Goal: Information Seeking & Learning: Understand process/instructions

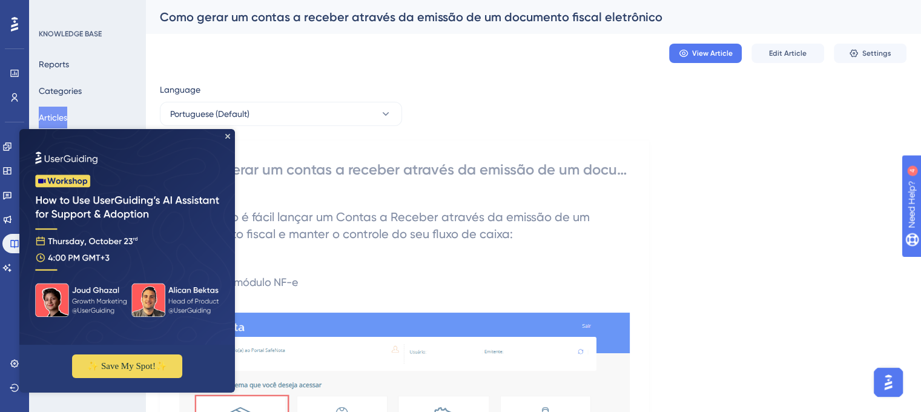
click at [229, 139] on img at bounding box center [127, 237] width 216 height 216
click at [229, 138] on icon "Close Preview" at bounding box center [227, 136] width 5 height 5
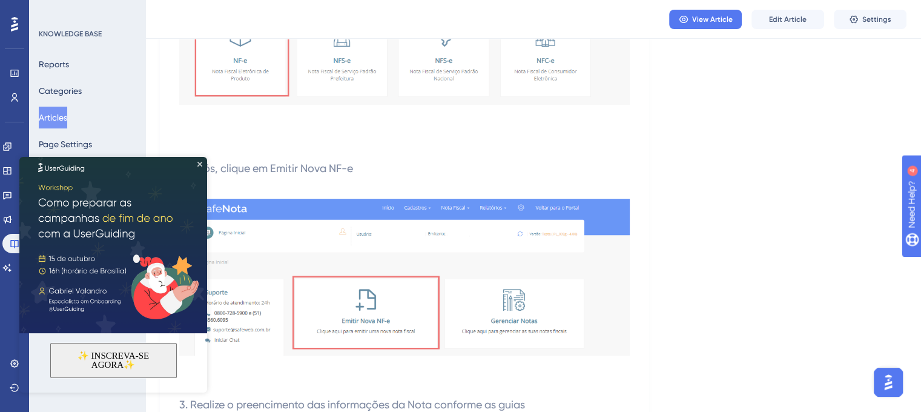
scroll to position [484, 0]
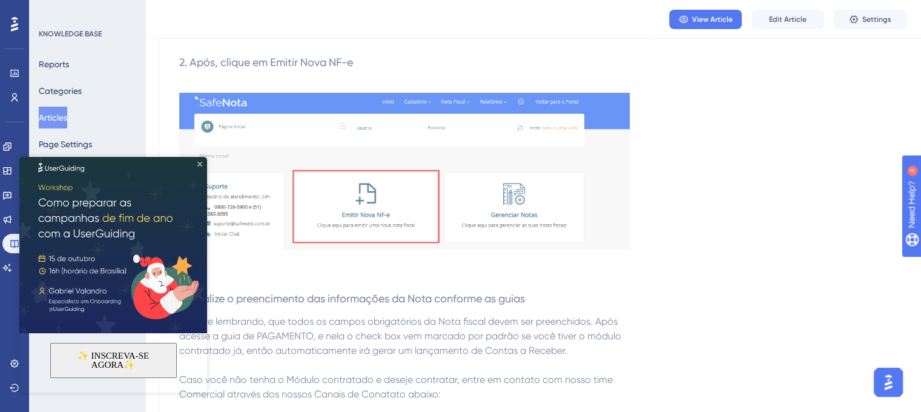
click at [199, 164] on icon "Close Preview" at bounding box center [199, 164] width 5 height 5
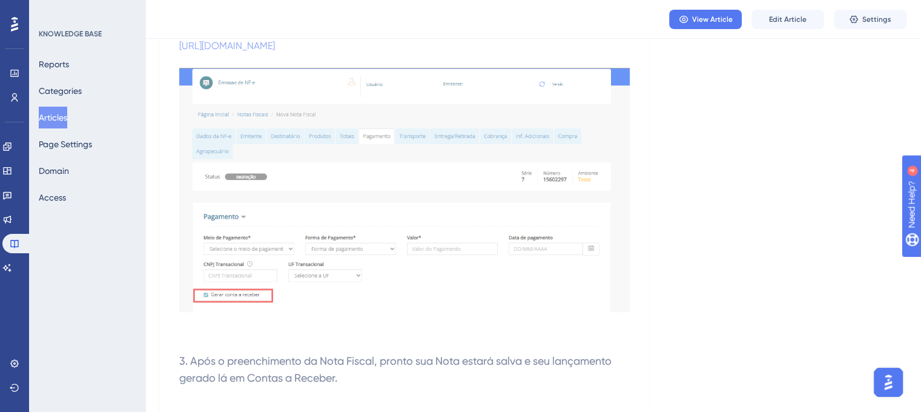
scroll to position [861, 0]
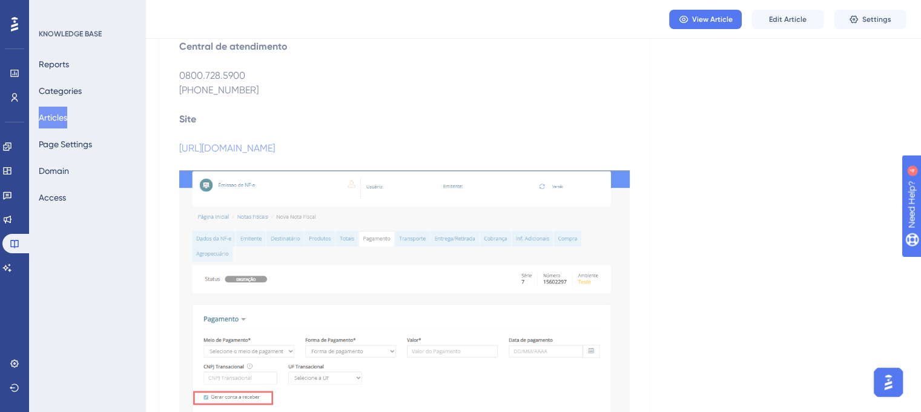
click at [48, 115] on button "Articles" at bounding box center [53, 118] width 28 height 22
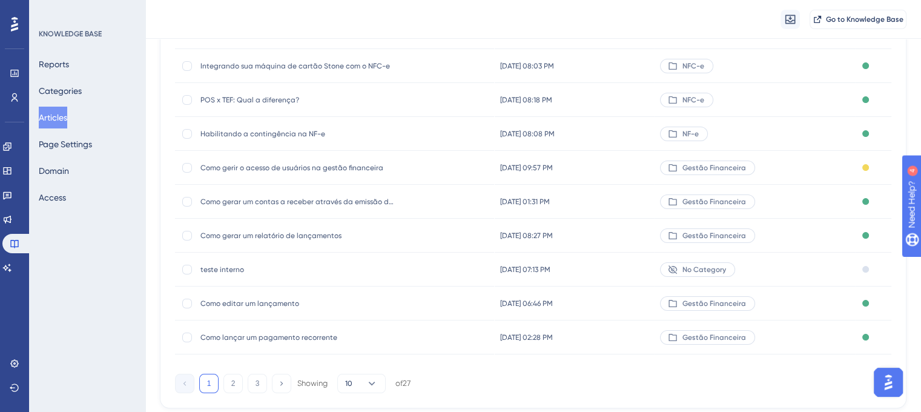
scroll to position [204, 0]
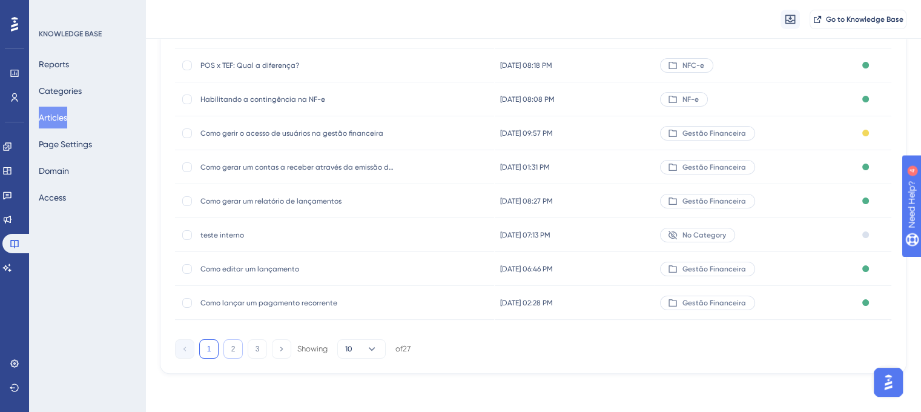
click at [231, 350] on button "2" at bounding box center [232, 348] width 19 height 19
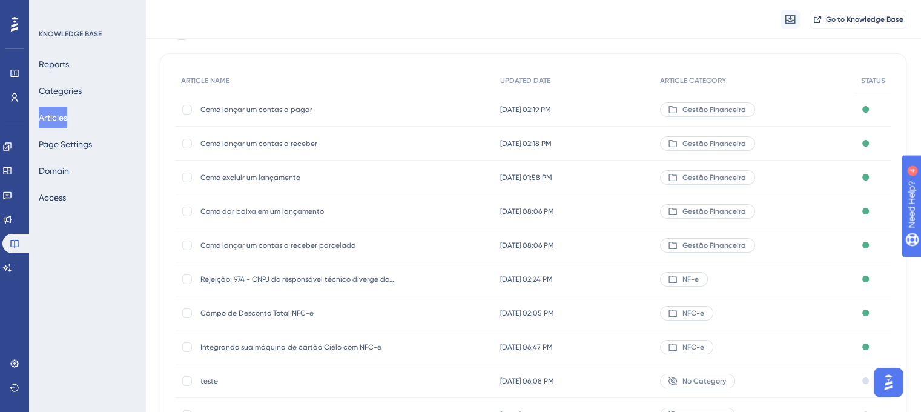
scroll to position [121, 0]
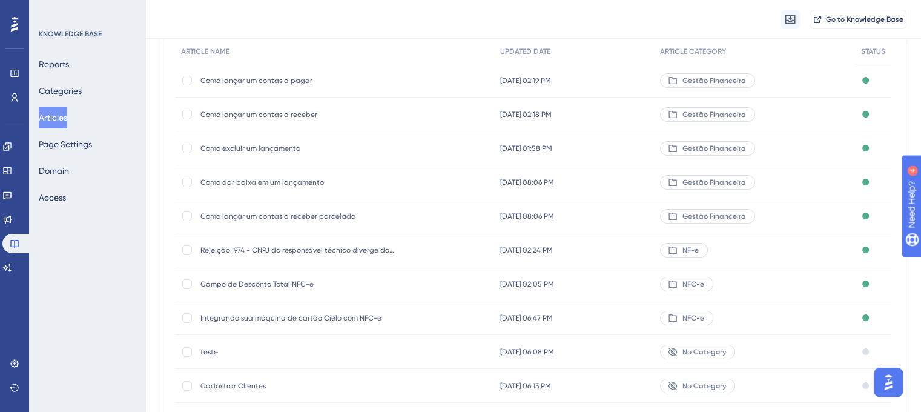
click at [746, 219] on span "Gestão Financeira" at bounding box center [714, 216] width 64 height 10
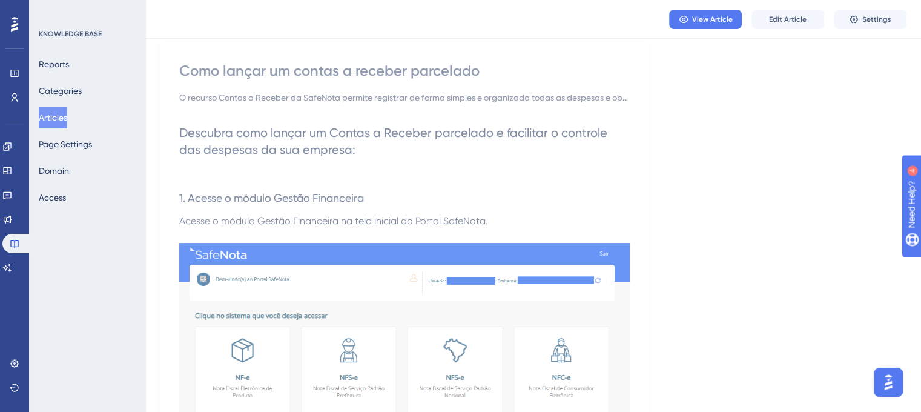
scroll to position [121, 0]
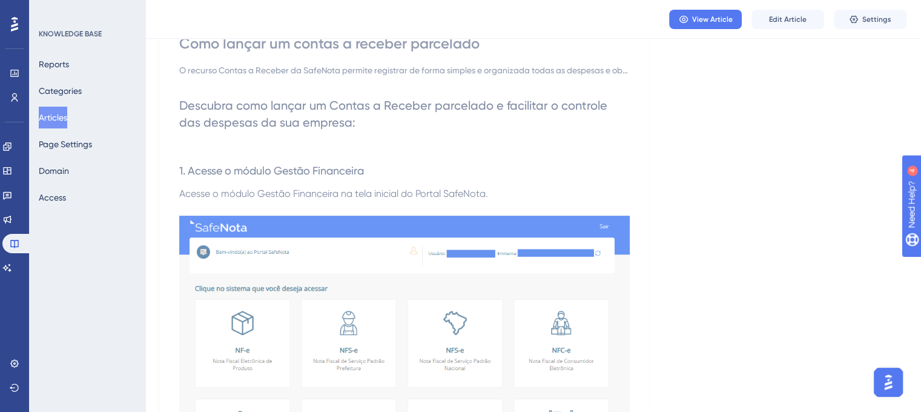
click at [53, 118] on button "Articles" at bounding box center [53, 118] width 28 height 22
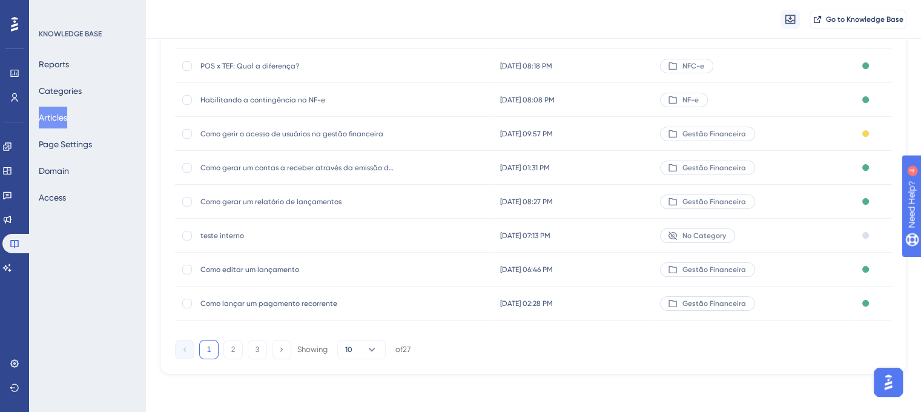
scroll to position [204, 0]
click at [229, 355] on button "2" at bounding box center [232, 348] width 19 height 19
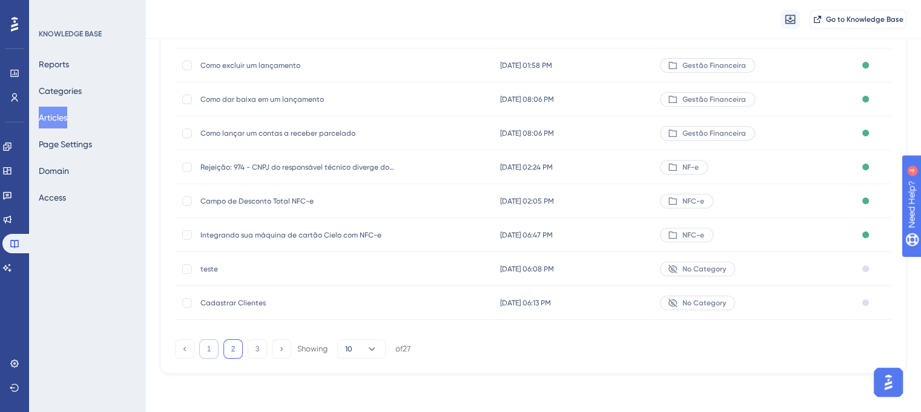
click at [205, 352] on button "1" at bounding box center [208, 348] width 19 height 19
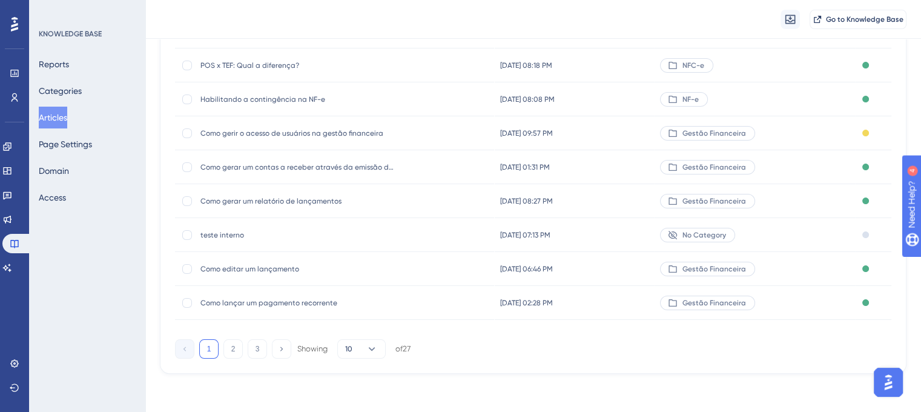
click at [220, 305] on span "Como lançar um pagamento recorrente" at bounding box center [297, 303] width 194 height 10
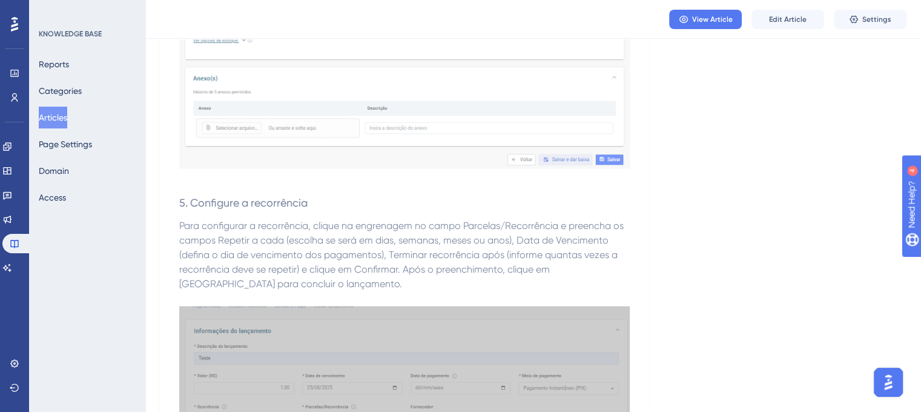
scroll to position [1998, 0]
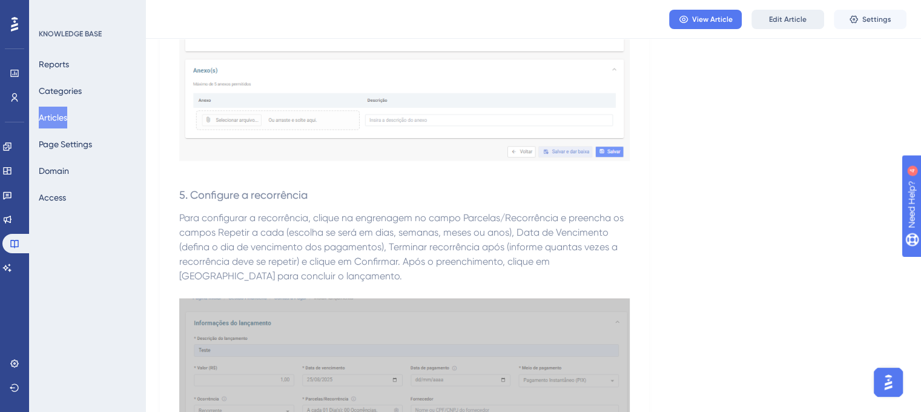
click at [805, 18] on span "Edit Article" at bounding box center [788, 20] width 38 height 10
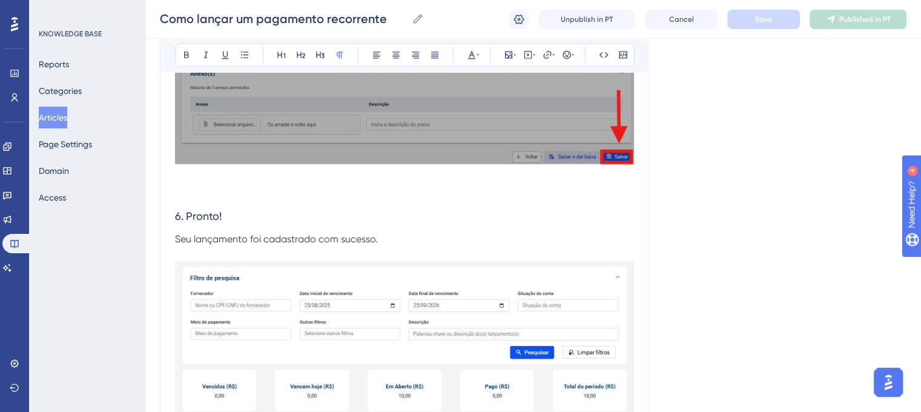
scroll to position [2599, 0]
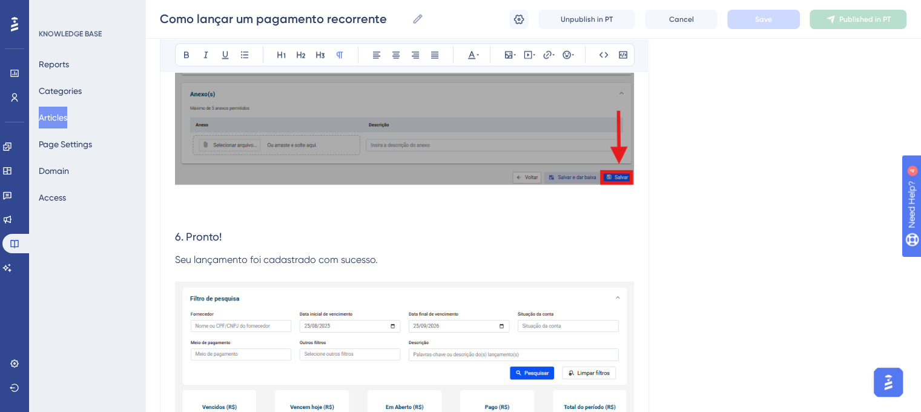
click at [194, 199] on p at bounding box center [404, 197] width 459 height 15
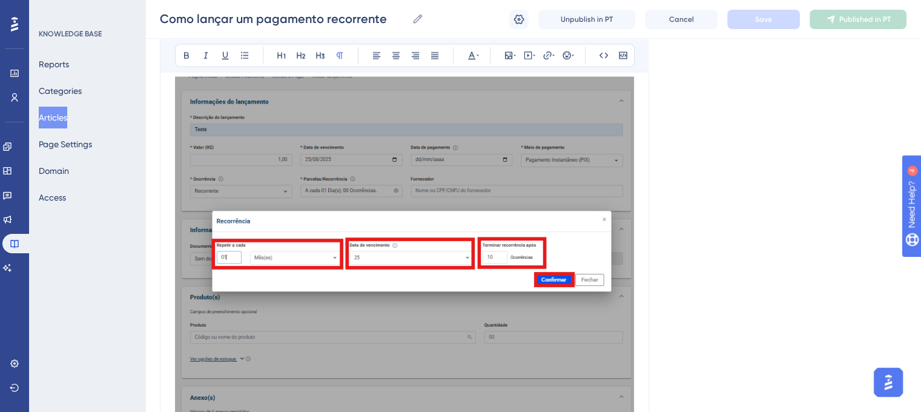
scroll to position [2114, 0]
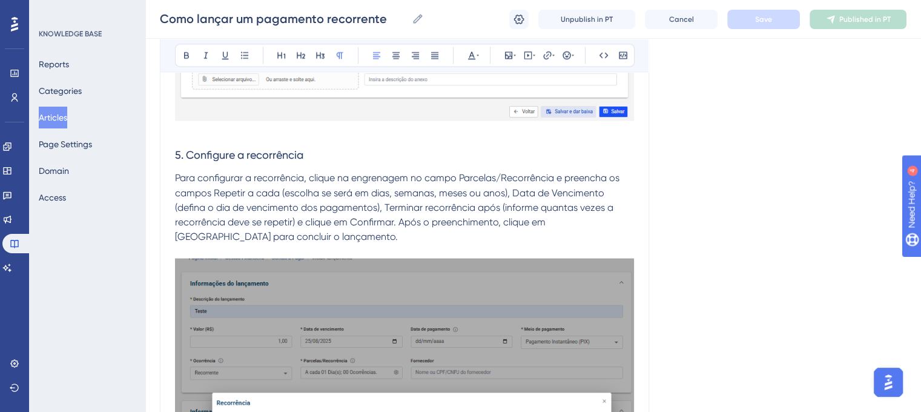
click at [314, 240] on p "Para configurar a recorrência, clique na engrenagem no campo Parcelas/Recorrênc…" at bounding box center [404, 207] width 459 height 73
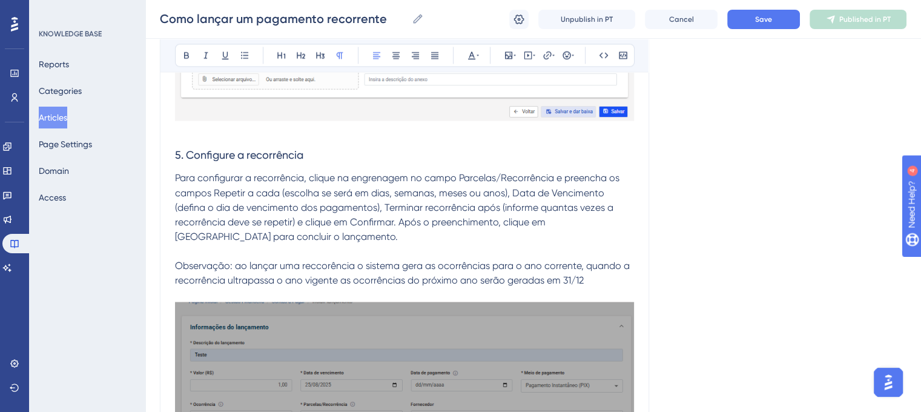
click at [240, 266] on span "Observação: ao lançar uma reccorência o sistema gera as ocorrências para o ano …" at bounding box center [403, 272] width 457 height 26
click at [312, 261] on span "Observação: Ao lançar uma reccorência o sistema gera as ocorrências para o ano …" at bounding box center [403, 272] width 457 height 26
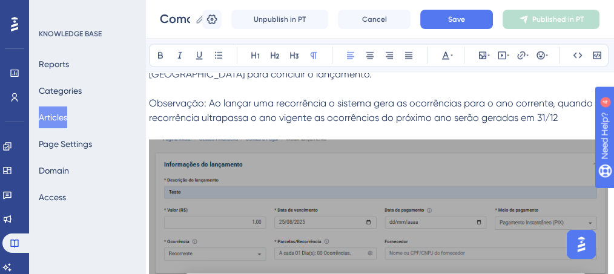
scroll to position [2277, 35]
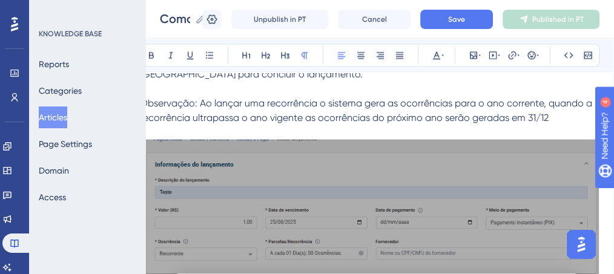
click at [548, 115] on span "Observação: Ao lançar uma recorrência o sistema gera as ocorrências para o ano …" at bounding box center [367, 110] width 455 height 26
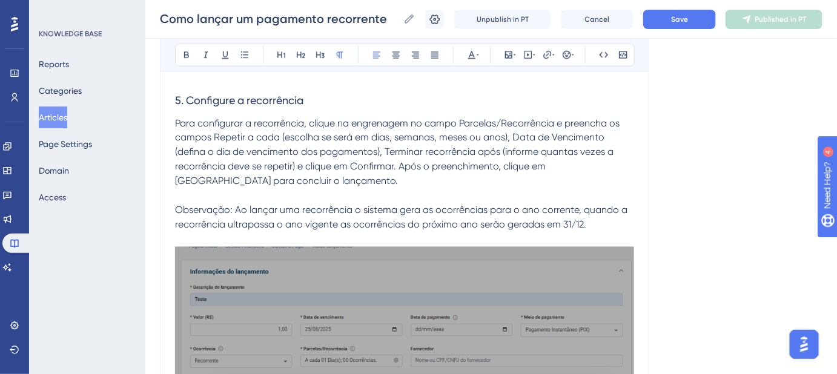
scroll to position [2166, 7]
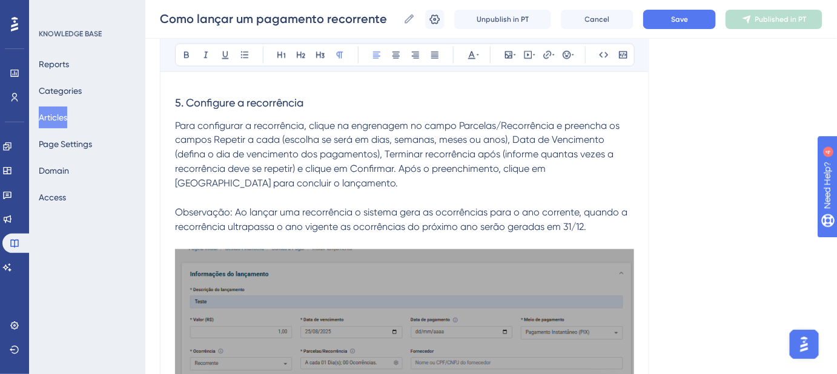
click at [192, 208] on span "Observação: Ao lançar uma recorrência o sistema gera as ocorrências para o ano …" at bounding box center [402, 220] width 455 height 26
click at [183, 58] on button at bounding box center [186, 55] width 17 height 17
click at [251, 194] on p "Para configurar a recorrência, clique na engrenagem no campo Parcelas/Recorrênc…" at bounding box center [404, 177] width 459 height 116
drag, startPoint x: 226, startPoint y: 214, endPoint x: 159, endPoint y: 211, distance: 66.7
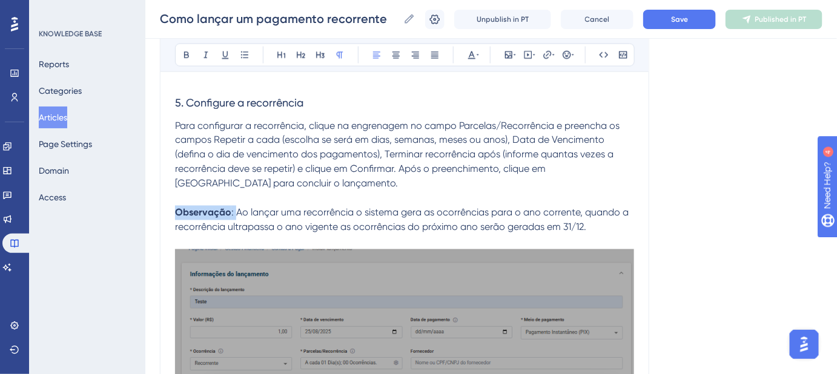
click at [178, 53] on button at bounding box center [186, 55] width 17 height 17
click at [267, 179] on span "Para configurar a recorrência, clique na engrenagem no campo Parcelas/Recorrênc…" at bounding box center [398, 155] width 447 height 70
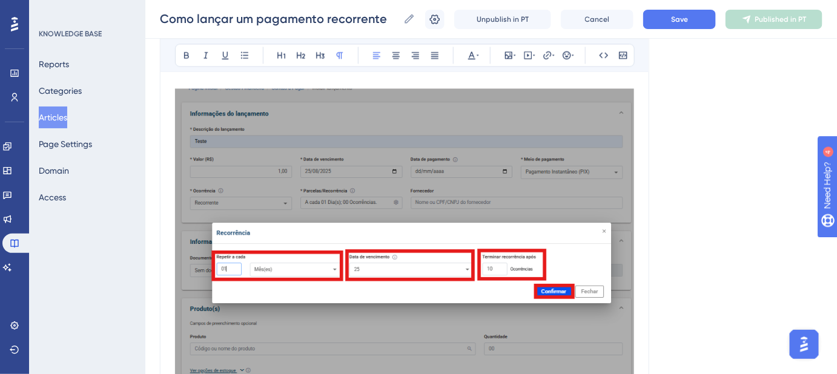
scroll to position [2386, 7]
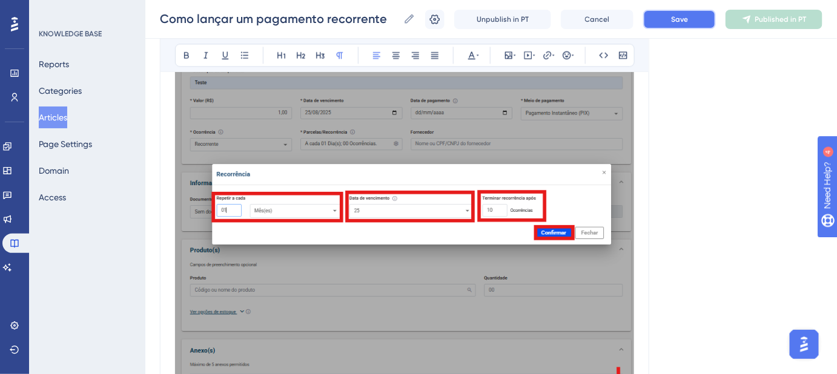
click at [681, 22] on span "Save" at bounding box center [679, 20] width 17 height 10
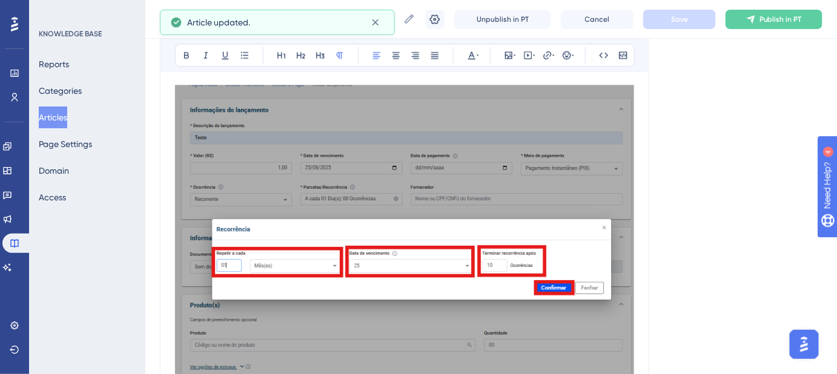
scroll to position [2222, 7]
